Goal: Find specific page/section: Find specific page/section

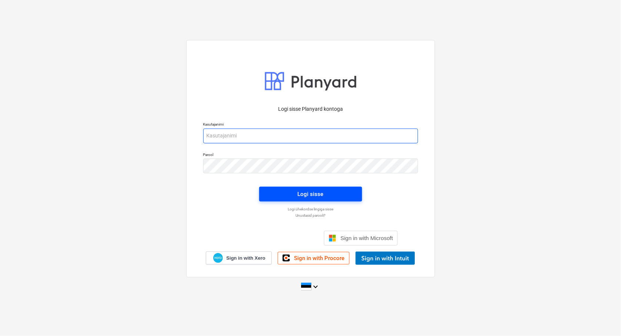
type input "[EMAIL_ADDRESS][DOMAIN_NAME]"
click at [291, 194] on span "Logi sisse" at bounding box center [310, 194] width 85 height 10
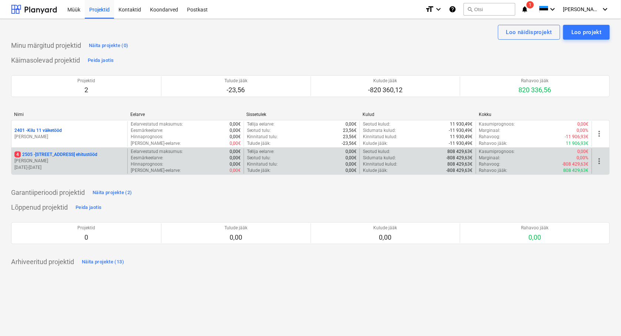
click at [47, 156] on p "[STREET_ADDRESS] ehitustööd" at bounding box center [55, 154] width 83 height 6
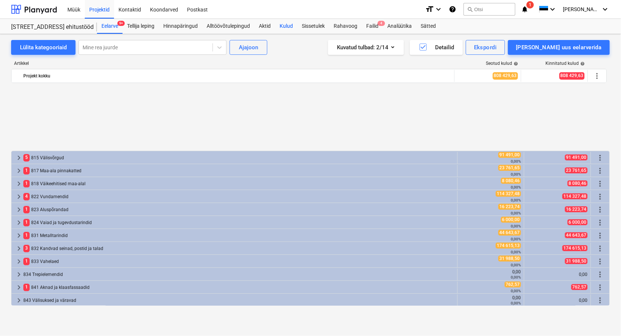
scroll to position [329, 0]
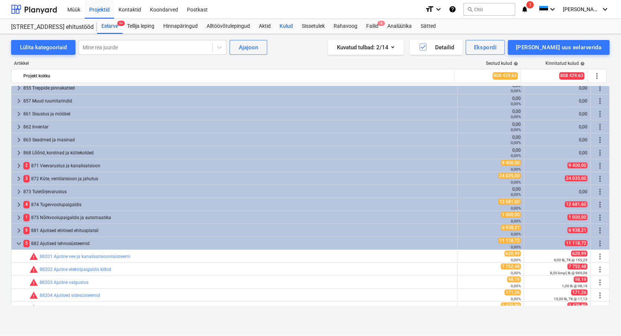
click at [289, 29] on div "Kulud" at bounding box center [286, 26] width 22 height 15
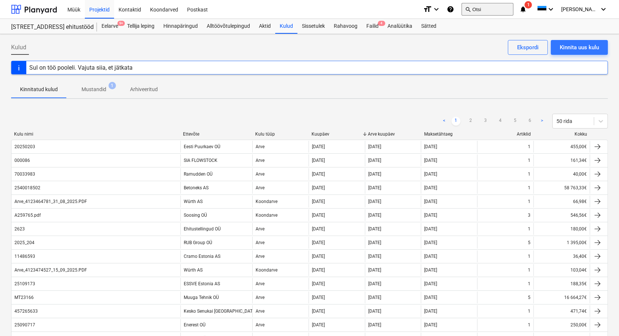
click at [502, 9] on button "search Otsi" at bounding box center [487, 9] width 52 height 13
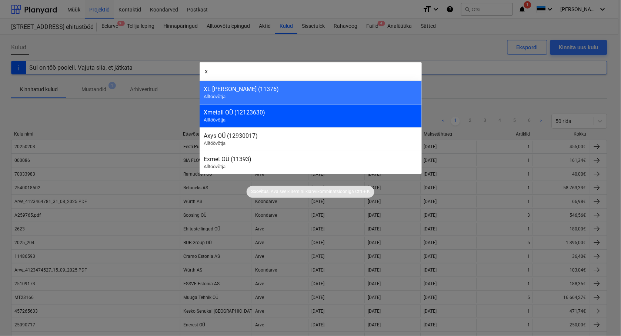
type input "x"
click at [221, 113] on div "Xmetall OÜ (12123630)" at bounding box center [310, 112] width 213 height 7
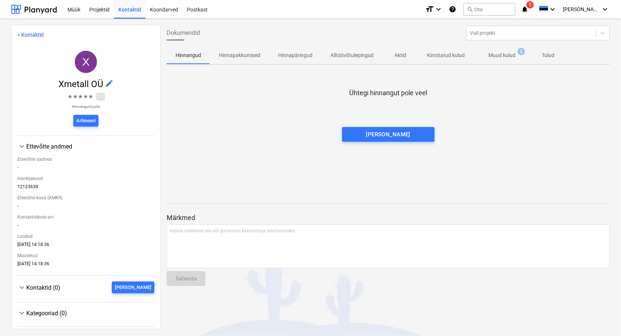
click at [498, 52] on p "Muud kulud" at bounding box center [501, 55] width 27 height 8
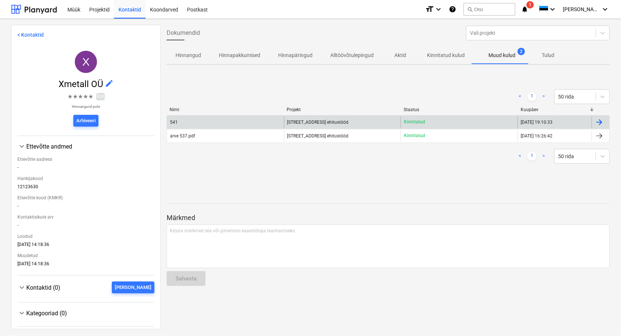
click at [293, 122] on span "[STREET_ADDRESS] ehitustööd" at bounding box center [317, 122] width 61 height 5
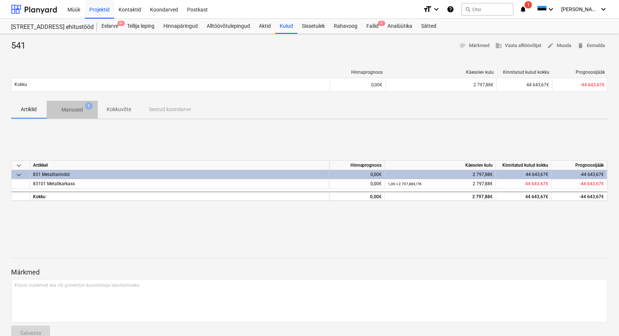
click at [66, 108] on p "Manused" at bounding box center [71, 110] width 21 height 8
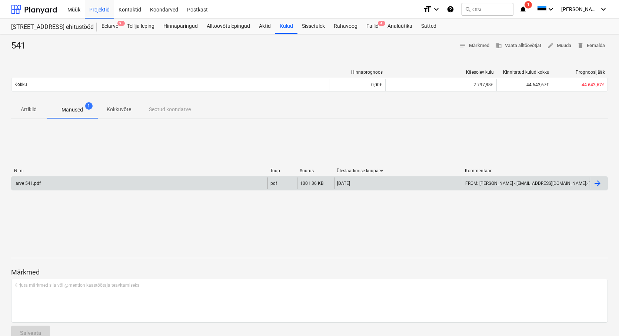
click at [40, 181] on div "arve 541.pdf" at bounding box center [27, 183] width 26 height 5
